Goal: Task Accomplishment & Management: Complete application form

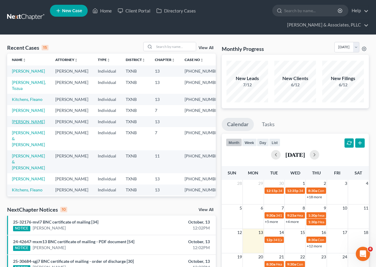
click at [23, 124] on link "[PERSON_NAME]" at bounding box center [28, 121] width 33 height 5
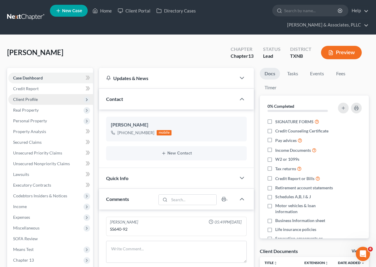
click at [41, 97] on span "Client Profile" at bounding box center [50, 99] width 85 height 11
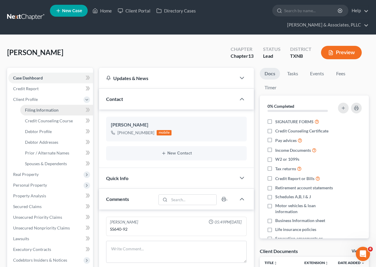
click at [47, 110] on span "Filing Information" at bounding box center [42, 109] width 34 height 5
select select "1"
select select "0"
select select "3"
select select "45"
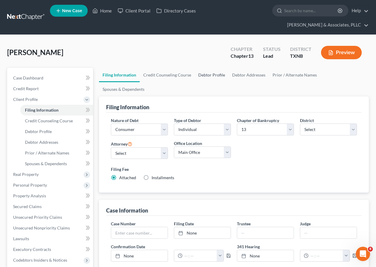
click at [208, 74] on link "Debtor Profile" at bounding box center [212, 75] width 34 height 14
select select "1"
select select "0"
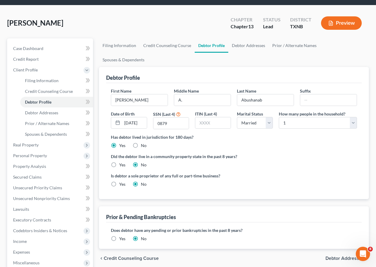
scroll to position [30, 0]
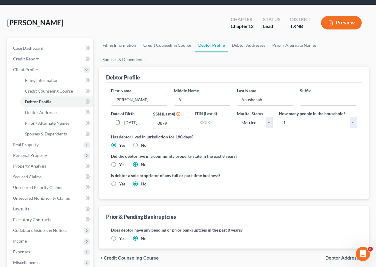
click at [119, 235] on label "Yes" at bounding box center [122, 238] width 6 height 6
click at [122, 235] on input "Yes" at bounding box center [124, 237] width 4 height 4
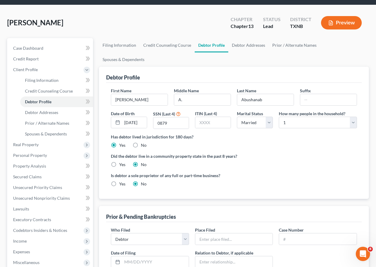
scroll to position [60, 0]
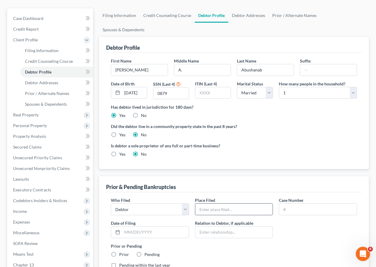
click at [216, 204] on input "text" at bounding box center [235, 209] width 78 height 11
type input "[GEOGRAPHIC_DATA] of [US_STATE]"
click at [290, 204] on input "text" at bounding box center [318, 209] width 78 height 11
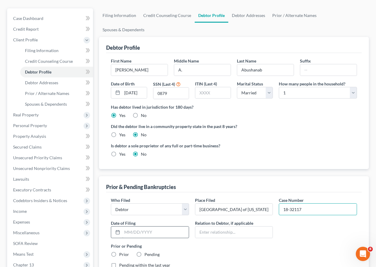
type input "18-32117"
click at [137, 226] on input "text" at bounding box center [155, 231] width 67 height 11
type input "06/28/2018"
click at [119, 251] on label "Prior" at bounding box center [124, 254] width 10 height 6
click at [122, 251] on input "Prior" at bounding box center [124, 253] width 4 height 4
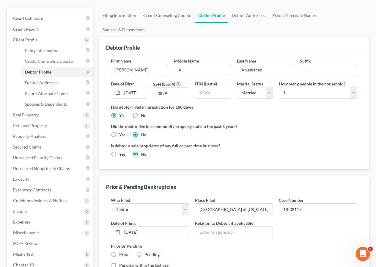
radio input "true"
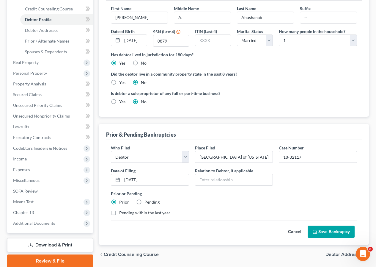
scroll to position [135, 0]
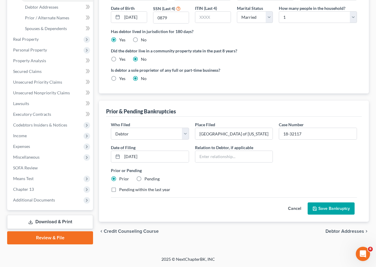
click at [321, 202] on button "Save Bankruptcy" at bounding box center [331, 208] width 47 height 12
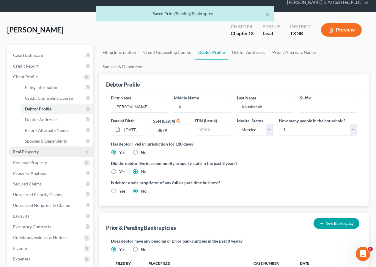
scroll to position [0, 0]
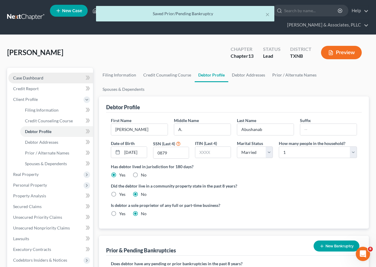
click at [35, 78] on span "Case Dashboard" at bounding box center [28, 77] width 30 height 5
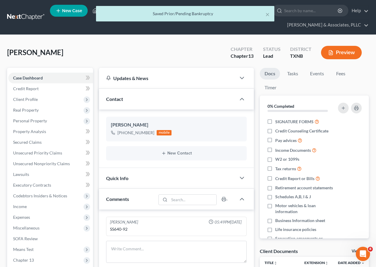
click at [343, 56] on button "Preview" at bounding box center [341, 52] width 41 height 13
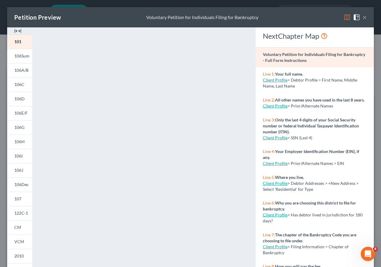
click at [362, 16] on button "×" at bounding box center [364, 17] width 4 height 7
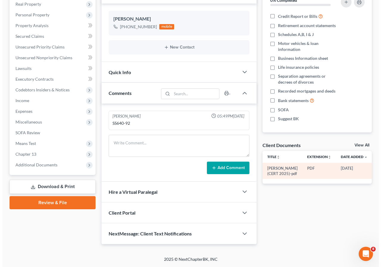
scroll to position [0, 10]
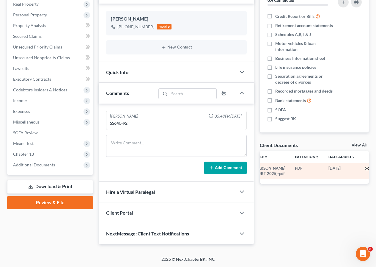
click at [367, 168] on circle "button" at bounding box center [367, 168] width 1 height 1
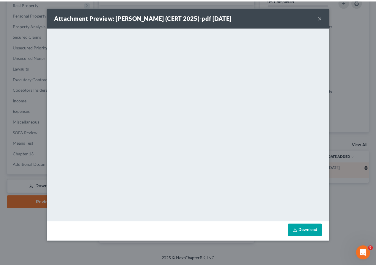
scroll to position [0, 8]
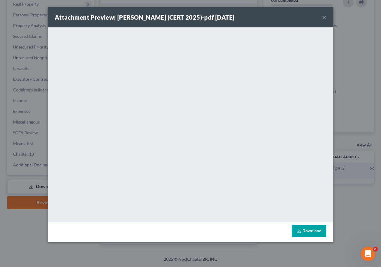
click at [325, 18] on button "×" at bounding box center [324, 17] width 4 height 7
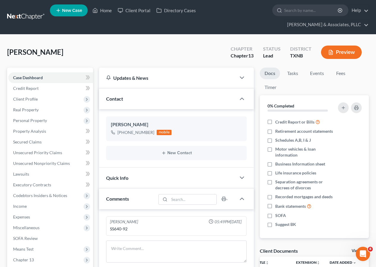
scroll to position [0, 0]
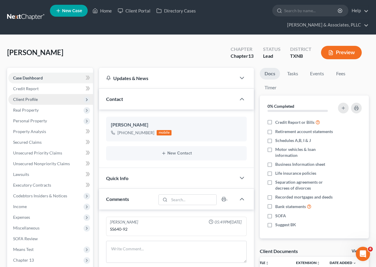
click at [26, 99] on span "Client Profile" at bounding box center [25, 99] width 25 height 5
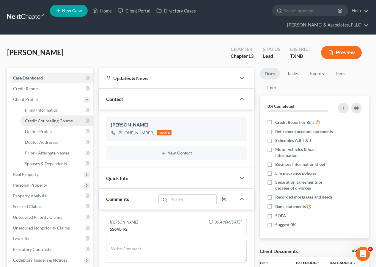
click at [45, 120] on span "Credit Counseling Course" at bounding box center [49, 120] width 48 height 5
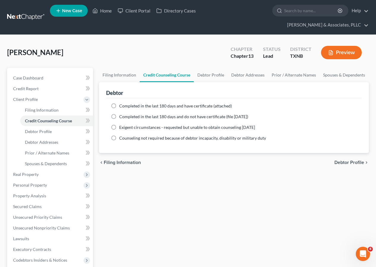
click at [119, 116] on label "Completed in the last 180 days and do not have certificate (file within 14 days)" at bounding box center [183, 117] width 129 height 6
click at [122, 116] on input "Completed in the last 180 days and do not have certificate (file within 14 days)" at bounding box center [124, 116] width 4 height 4
radio input "true"
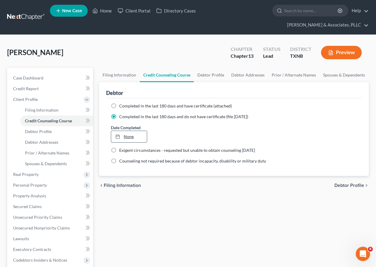
click at [126, 137] on link "None" at bounding box center [128, 136] width 35 height 11
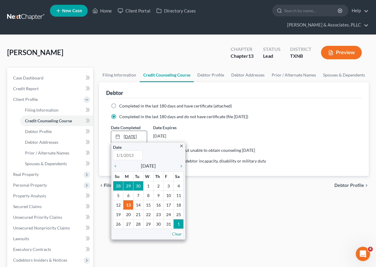
type input "[DATE]"
click at [117, 165] on icon "chevron_left" at bounding box center [117, 166] width 8 height 5
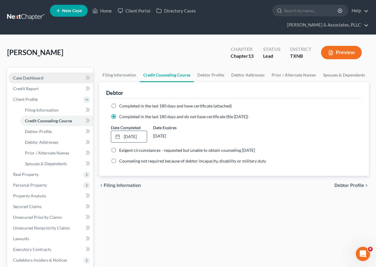
click at [38, 78] on span "Case Dashboard" at bounding box center [28, 77] width 30 height 5
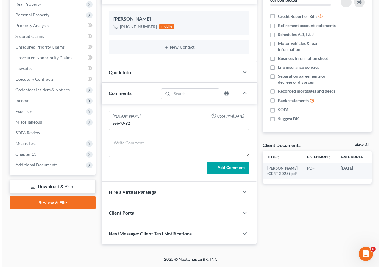
scroll to position [0, 10]
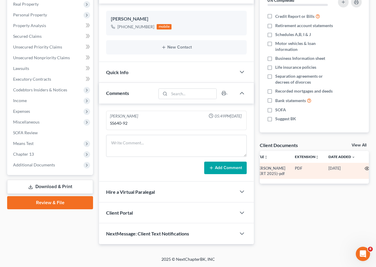
click at [365, 168] on icon "button" at bounding box center [367, 168] width 5 height 5
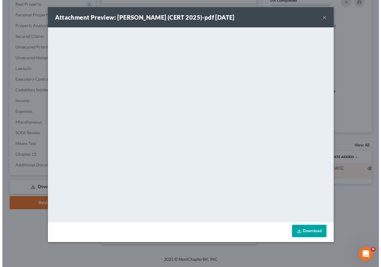
scroll to position [0, 8]
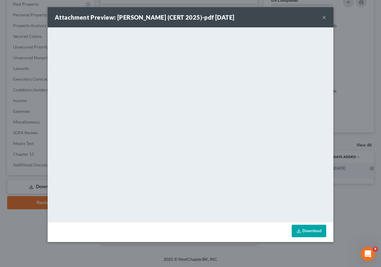
click at [325, 17] on button "×" at bounding box center [324, 17] width 4 height 7
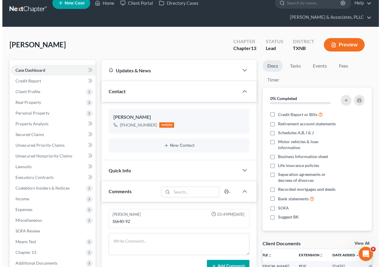
scroll to position [0, 0]
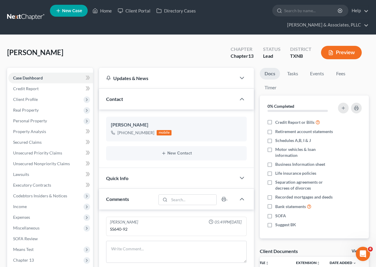
click at [335, 52] on button "Preview" at bounding box center [341, 52] width 41 height 13
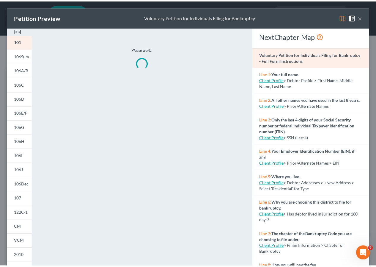
scroll to position [56, 0]
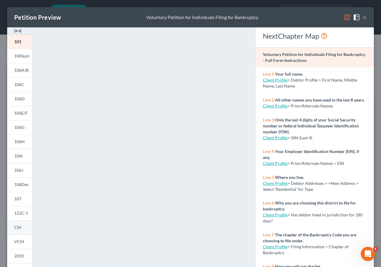
drag, startPoint x: 22, startPoint y: 229, endPoint x: 68, endPoint y: 190, distance: 60.6
click at [22, 229] on link "CM" at bounding box center [19, 227] width 25 height 14
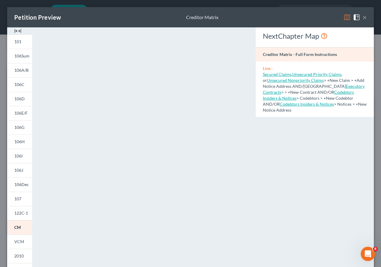
click at [362, 16] on button "×" at bounding box center [364, 17] width 4 height 7
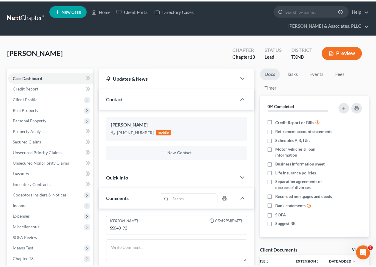
scroll to position [68, 0]
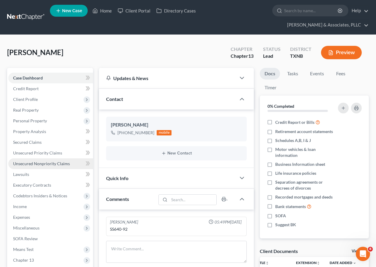
click at [46, 164] on span "Unsecured Nonpriority Claims" at bounding box center [41, 163] width 57 height 5
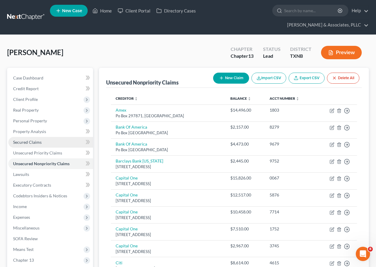
click at [33, 144] on span "Secured Claims" at bounding box center [27, 142] width 29 height 5
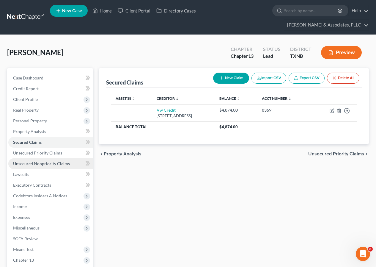
click at [47, 164] on span "Unsecured Nonpriority Claims" at bounding box center [41, 163] width 57 height 5
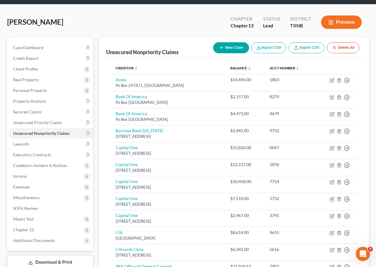
scroll to position [24, 0]
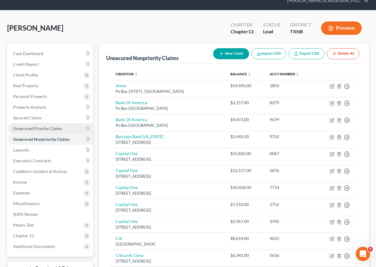
click at [53, 127] on span "Unsecured Priority Claims" at bounding box center [37, 128] width 49 height 5
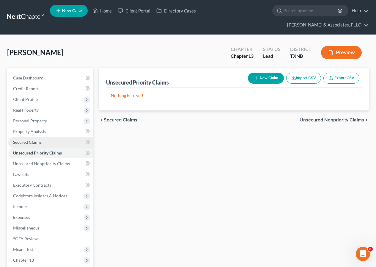
click at [42, 140] on link "Secured Claims" at bounding box center [50, 142] width 85 height 11
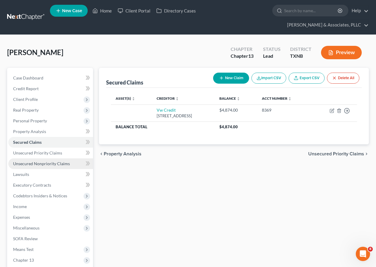
click at [58, 163] on span "Unsecured Nonpriority Claims" at bounding box center [41, 163] width 57 height 5
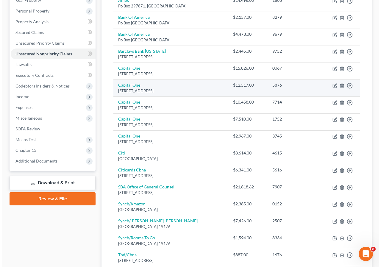
scroll to position [119, 0]
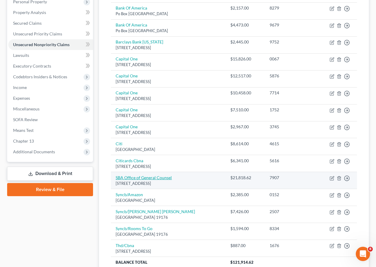
click at [142, 179] on link "SBA Office of General Counsel" at bounding box center [144, 177] width 56 height 5
select select "4"
select select "0"
select select "3"
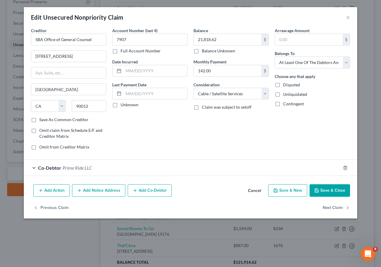
click at [82, 168] on span "Prime Ride LLC" at bounding box center [76, 168] width 29 height 6
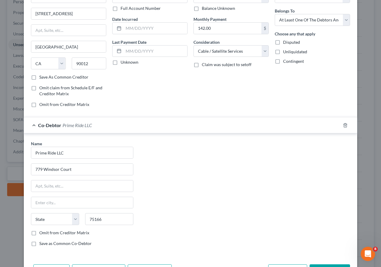
scroll to position [60, 0]
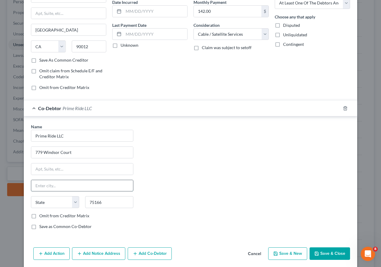
click at [56, 187] on input "text" at bounding box center [82, 185] width 102 height 11
type input "A"
type input "l"
select select "19"
click at [56, 187] on input "text" at bounding box center [82, 185] width 102 height 11
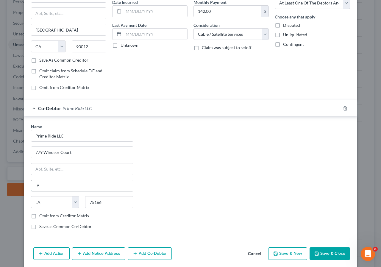
type input "l"
type input "Lavon"
click at [73, 204] on select "State AL AK AR AZ CA CO CT DE DC FL GA GU HI ID IL IN IA KS KY LA ME MD MA MI M…" at bounding box center [55, 202] width 48 height 12
select select "45"
click at [31, 196] on select "State AL AK AR AZ CA CO CT DE DC FL GA GU HI ID IL IN IA KS KY LA ME MD MA MI M…" at bounding box center [55, 202] width 48 height 12
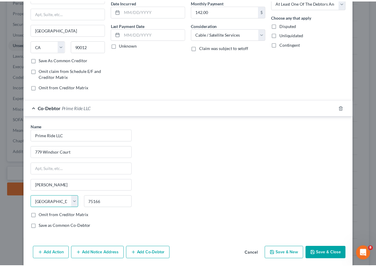
scroll to position [81, 0]
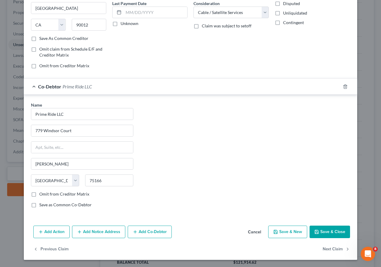
click at [324, 230] on button "Save & Close" at bounding box center [329, 232] width 40 height 12
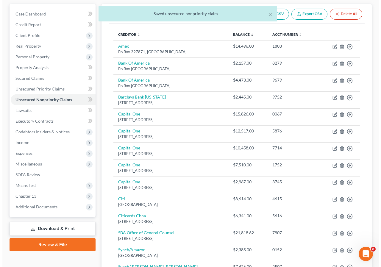
scroll to position [0, 0]
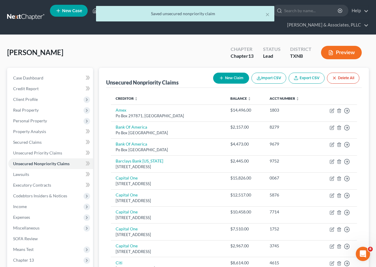
click at [351, 51] on button "Preview" at bounding box center [341, 52] width 41 height 13
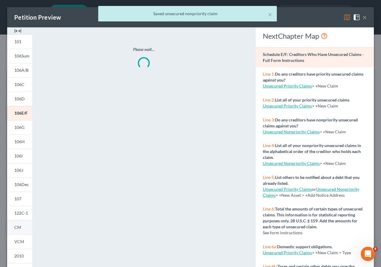
click at [16, 227] on span "CM" at bounding box center [17, 227] width 7 height 5
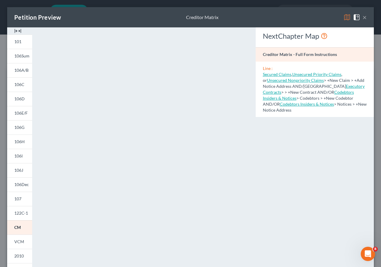
scroll to position [30, 0]
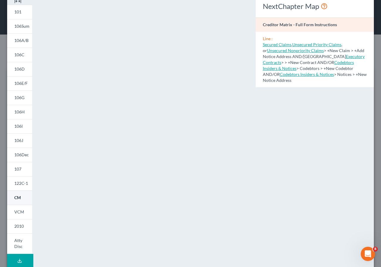
click at [19, 197] on span "CM" at bounding box center [17, 197] width 7 height 5
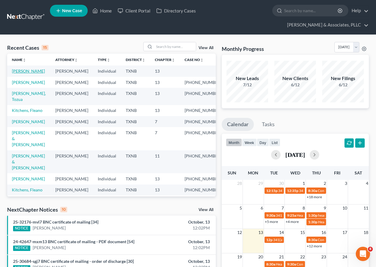
click at [19, 74] on link "[PERSON_NAME]" at bounding box center [28, 70] width 33 height 5
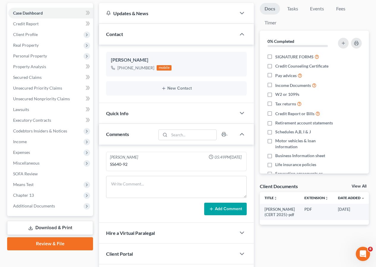
scroll to position [106, 0]
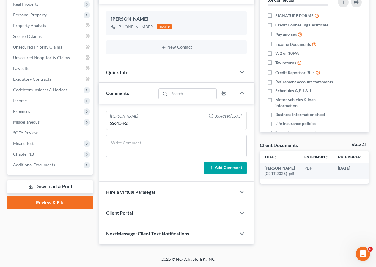
click at [48, 205] on link "Review & File" at bounding box center [50, 202] width 86 height 13
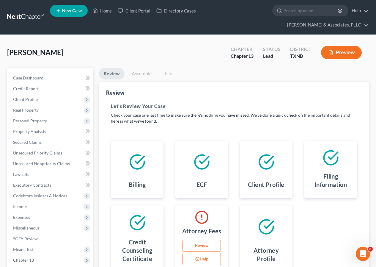
click at [197, 242] on link "Review" at bounding box center [202, 246] width 38 height 12
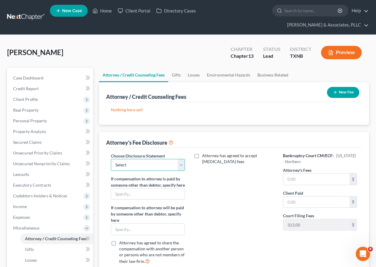
click at [183, 165] on select "Select Disclosure" at bounding box center [148, 165] width 74 height 12
select select "0"
click at [111, 159] on select "Select Disclosure" at bounding box center [148, 165] width 74 height 12
click at [290, 180] on input "text" at bounding box center [317, 178] width 66 height 11
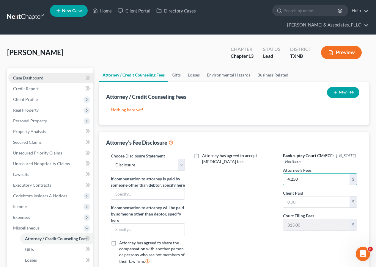
type input "4,250"
click at [48, 78] on link "Case Dashboard" at bounding box center [50, 78] width 85 height 11
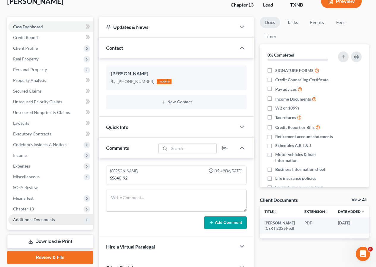
scroll to position [89, 0]
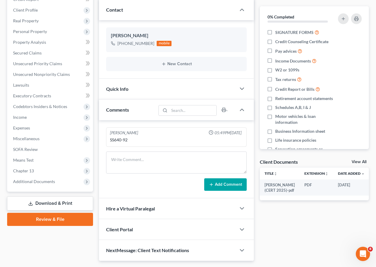
click at [60, 217] on link "Review & File" at bounding box center [50, 219] width 86 height 13
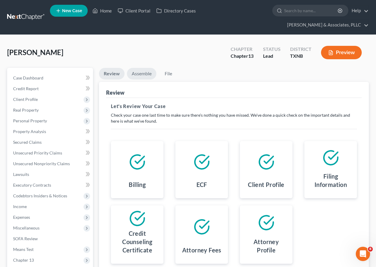
click at [136, 74] on link "Assemble" at bounding box center [141, 74] width 29 height 12
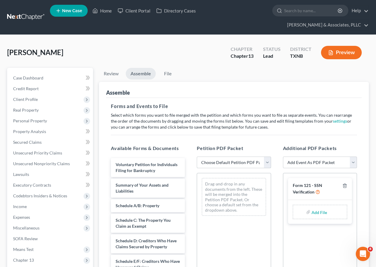
click at [269, 165] on select "Choose Default Petition PDF Packet Complete Bankruptcy Petition (all forms and …" at bounding box center [234, 163] width 74 height 12
select select "2"
click at [197, 157] on select "Choose Default Petition PDF Packet Complete Bankruptcy Petition (all forms and …" at bounding box center [234, 163] width 74 height 12
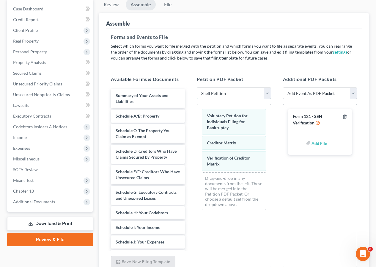
scroll to position [123, 0]
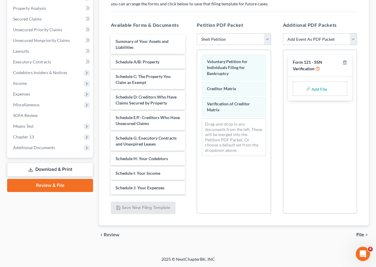
click at [360, 235] on span "File" at bounding box center [361, 234] width 8 height 5
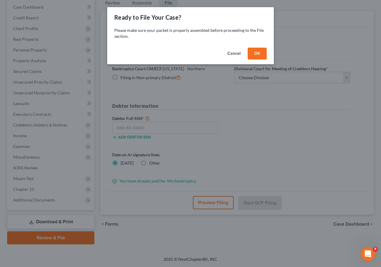
click at [260, 51] on button "OK" at bounding box center [257, 54] width 19 height 12
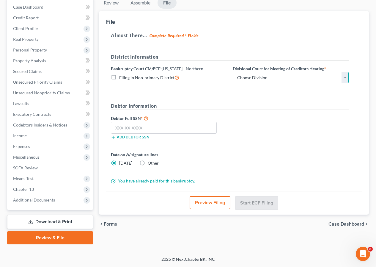
drag, startPoint x: 344, startPoint y: 78, endPoint x: 339, endPoint y: 80, distance: 4.7
click at [344, 78] on select "Choose Division [PERSON_NAME] [GEOGRAPHIC_DATA] [GEOGRAPHIC_DATA] [GEOGRAPHIC_D…" at bounding box center [291, 78] width 116 height 12
select select "3"
click at [233, 72] on select "Choose Division [PERSON_NAME] [GEOGRAPHIC_DATA] [GEOGRAPHIC_DATA] [GEOGRAPHIC_D…" at bounding box center [291, 78] width 116 height 12
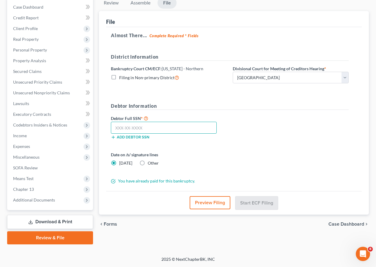
click at [143, 126] on input "text" at bounding box center [164, 128] width 106 height 12
type input "640-92-0879"
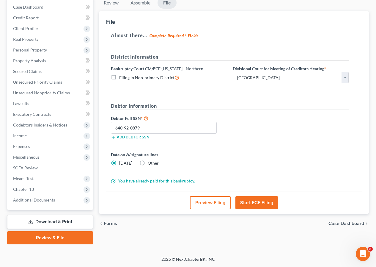
click at [258, 200] on button "Start ECF Filing" at bounding box center [257, 202] width 43 height 13
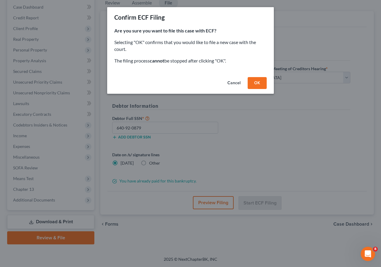
click at [257, 84] on button "OK" at bounding box center [257, 83] width 19 height 12
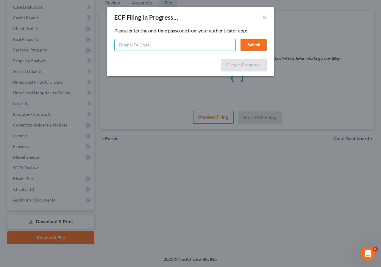
click at [153, 46] on input "text" at bounding box center [174, 45] width 121 height 12
type input "002912"
click at [245, 43] on button "Submit" at bounding box center [253, 45] width 26 height 12
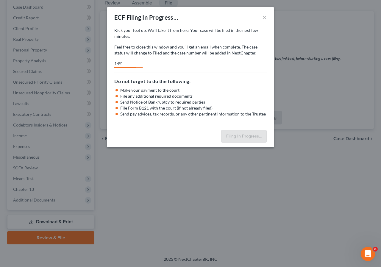
select select "3"
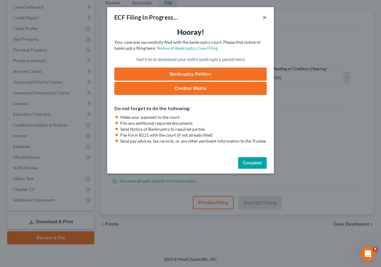
click at [264, 16] on button "×" at bounding box center [264, 17] width 4 height 7
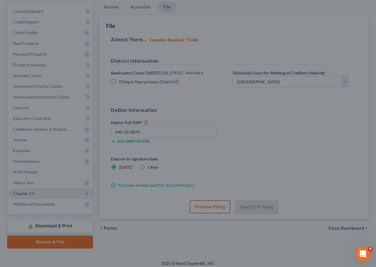
scroll to position [0, 0]
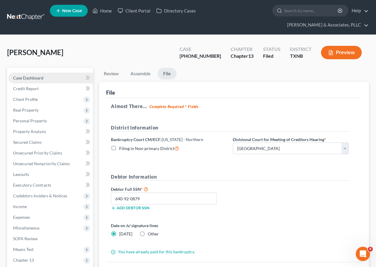
click at [37, 78] on span "Case Dashboard" at bounding box center [28, 77] width 30 height 5
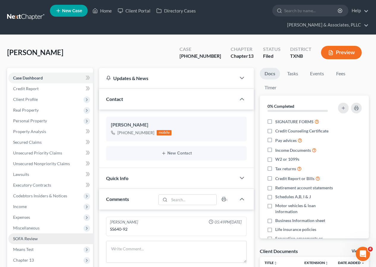
scroll to position [106, 0]
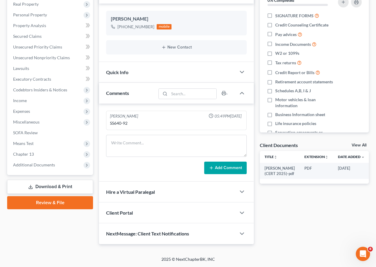
click at [56, 189] on link "Download & Print" at bounding box center [50, 187] width 86 height 14
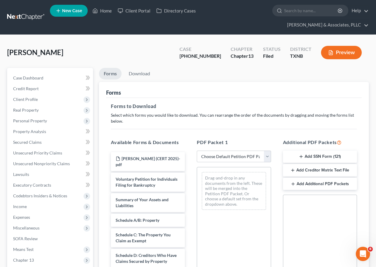
click at [300, 156] on icon "button" at bounding box center [301, 156] width 5 height 5
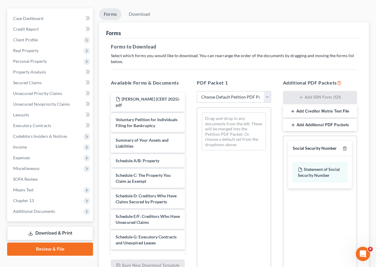
scroll to position [117, 0]
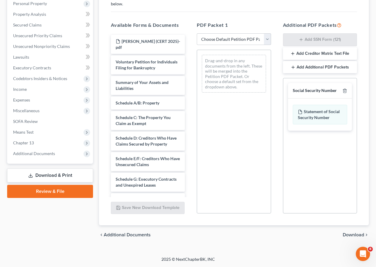
click at [348, 233] on span "Download" at bounding box center [353, 234] width 21 height 5
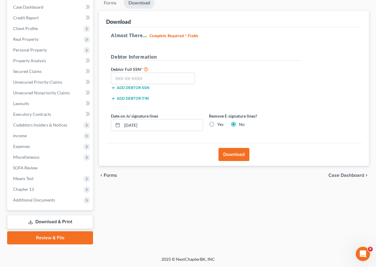
scroll to position [71, 0]
click at [118, 83] on input "text" at bounding box center [153, 79] width 84 height 12
type input "640-92-0879"
click at [241, 153] on button "Download" at bounding box center [234, 154] width 31 height 13
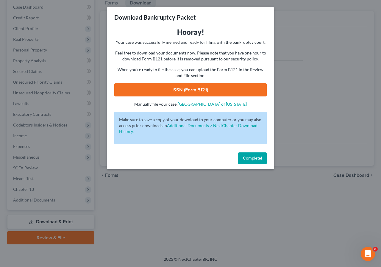
click at [180, 93] on link "SSN (Form B121)" at bounding box center [190, 89] width 152 height 13
click at [252, 159] on span "Complete!" at bounding box center [252, 158] width 19 height 5
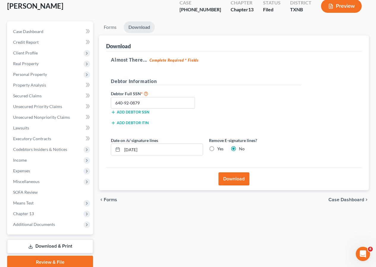
scroll to position [0, 0]
